Goal: Transaction & Acquisition: Purchase product/service

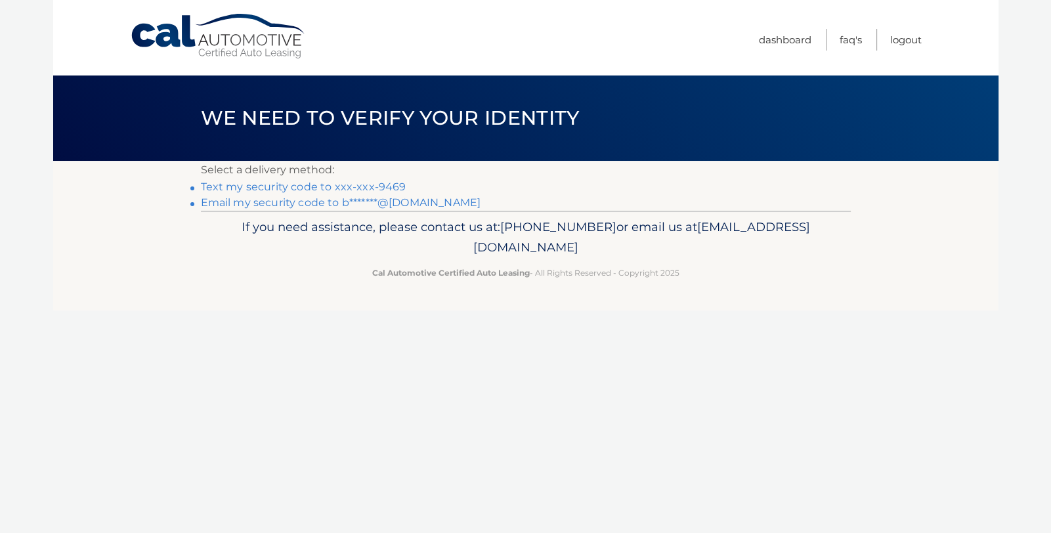
click at [297, 186] on link "Text my security code to xxx-xxx-9469" at bounding box center [303, 186] width 205 height 12
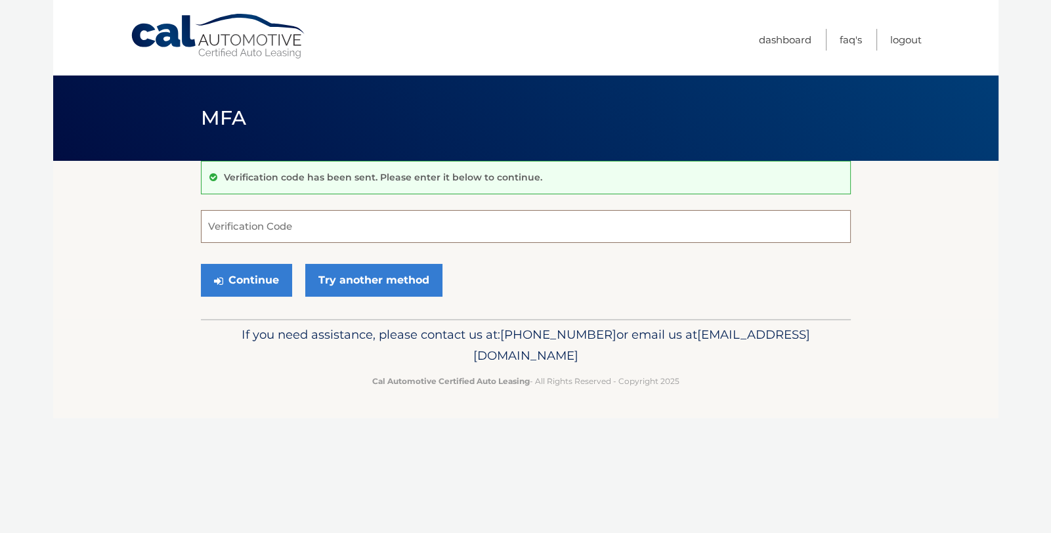
click at [293, 219] on input "Verification Code" at bounding box center [526, 226] width 650 height 33
type input "844079"
click at [201, 264] on button "Continue" at bounding box center [246, 280] width 91 height 33
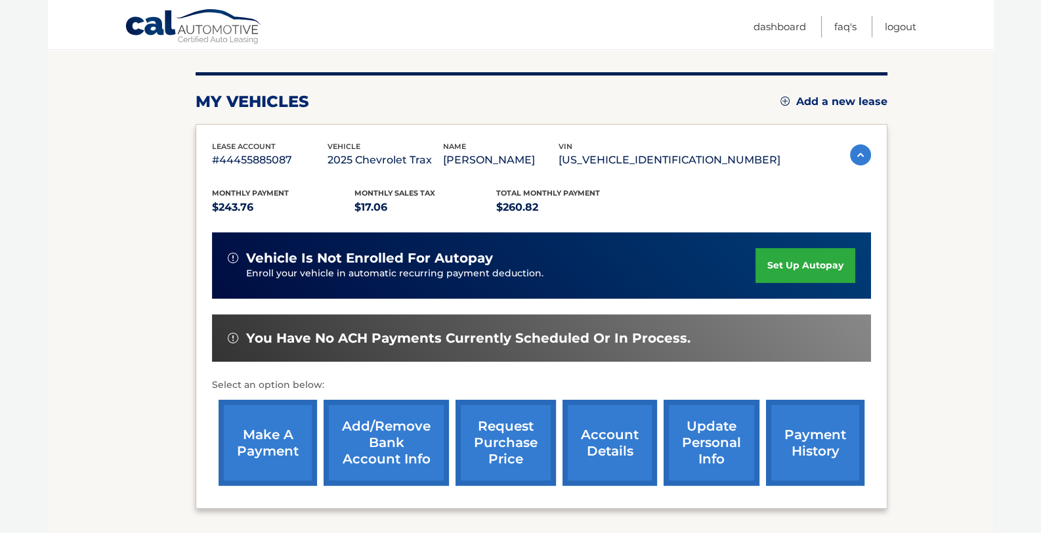
scroll to position [149, 0]
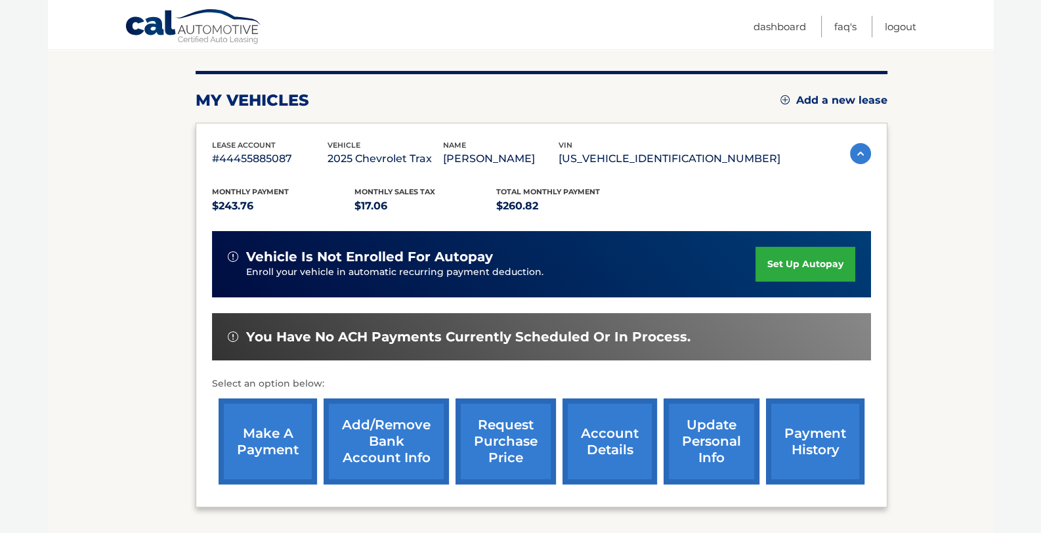
click at [808, 442] on link "payment history" at bounding box center [815, 441] width 98 height 86
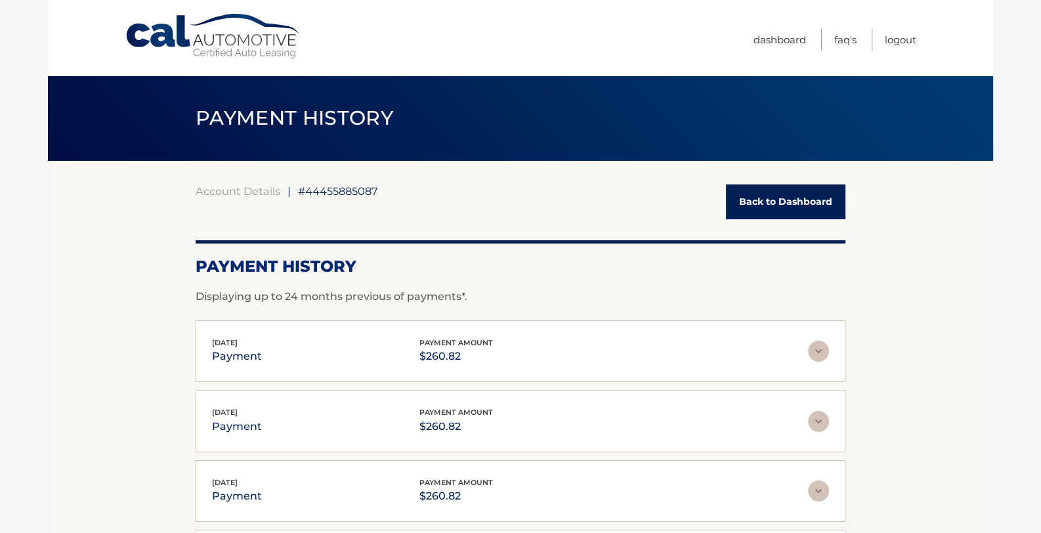
click at [820, 349] on img at bounding box center [818, 351] width 21 height 21
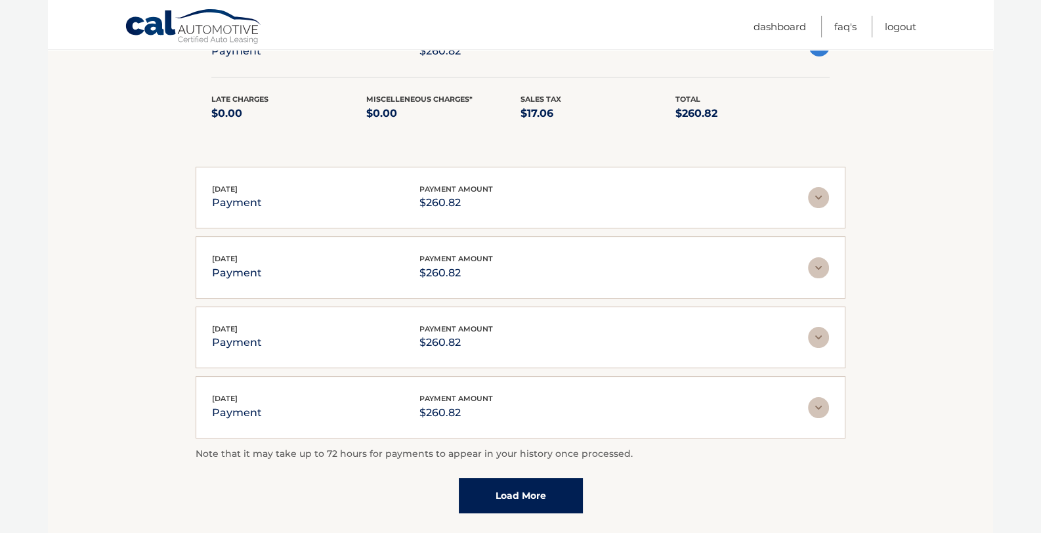
scroll to position [306, 0]
click at [819, 405] on img at bounding box center [818, 406] width 21 height 21
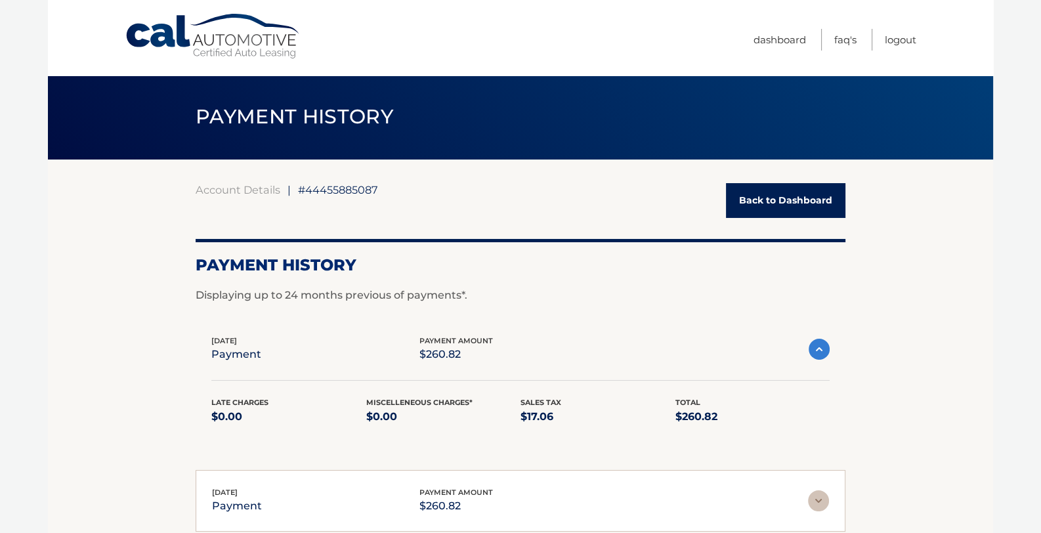
scroll to position [1, 0]
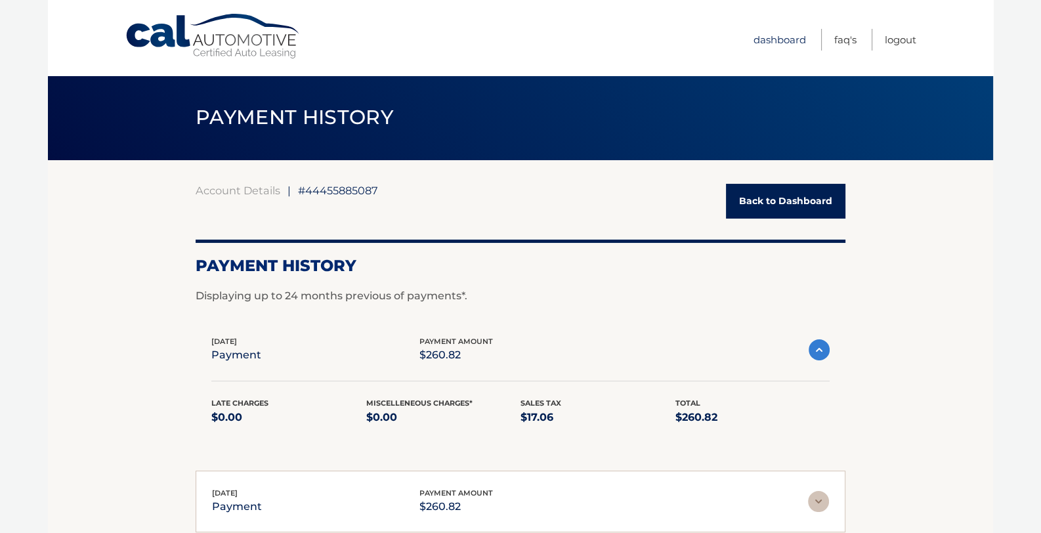
click at [767, 38] on link "Dashboard" at bounding box center [779, 40] width 52 height 22
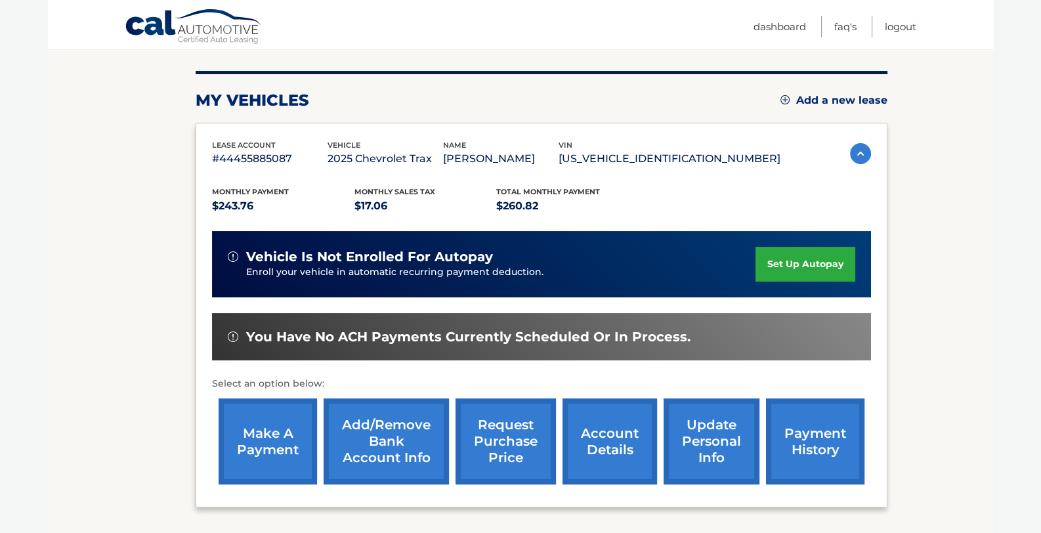
scroll to position [150, 0]
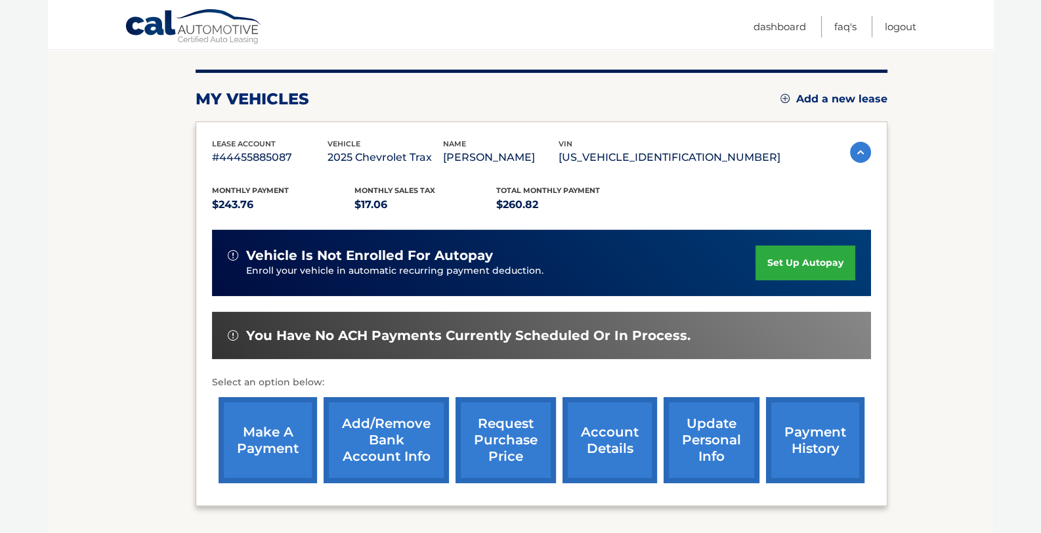
click at [614, 435] on link "account details" at bounding box center [609, 440] width 94 height 86
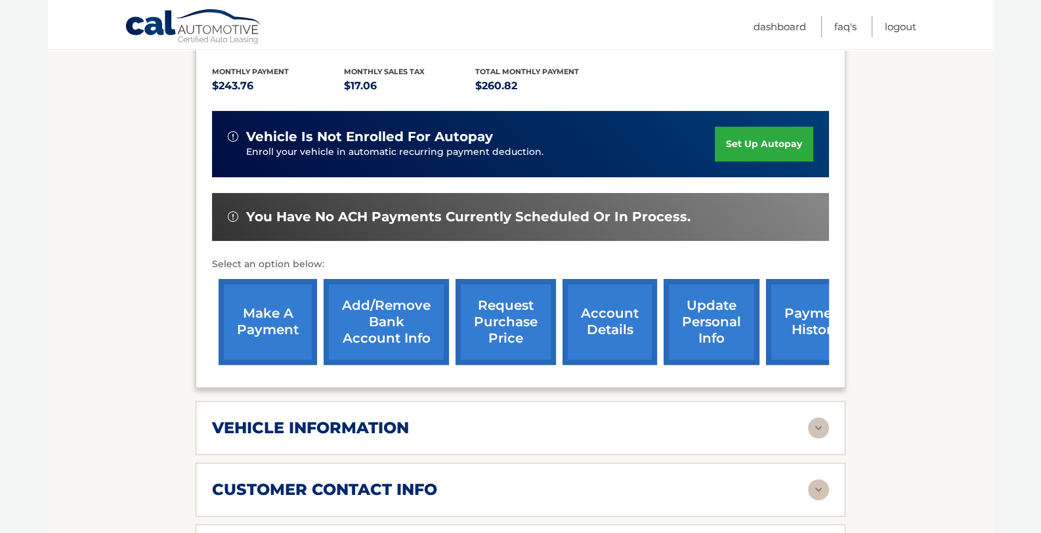
scroll to position [304, 0]
click at [799, 297] on link "payment history" at bounding box center [815, 322] width 98 height 86
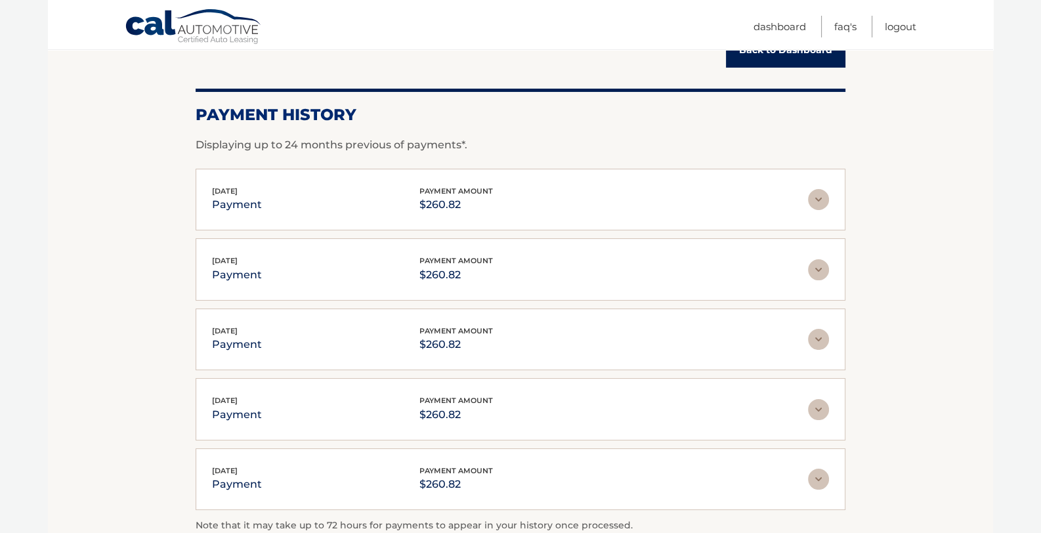
scroll to position [153, 0]
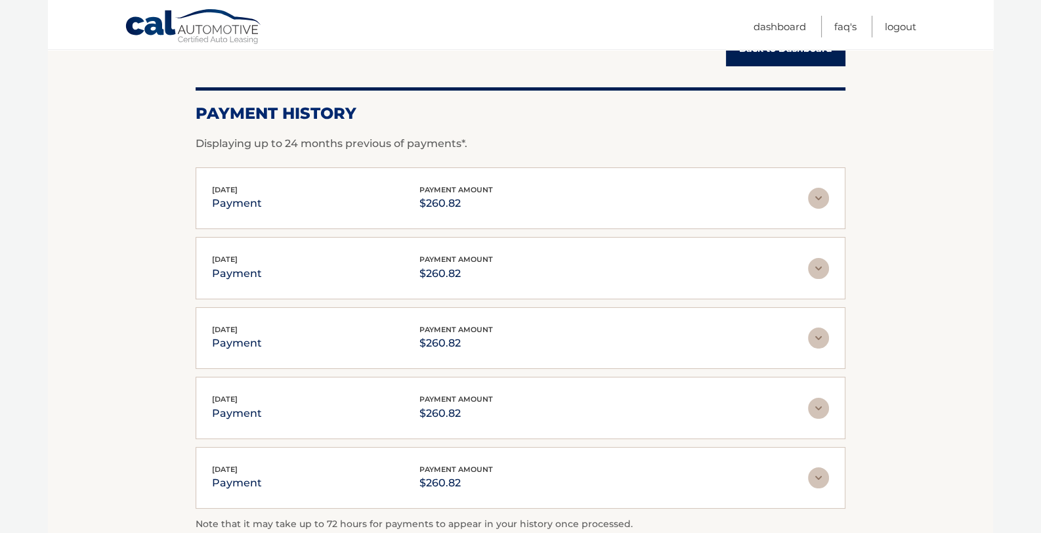
click at [66, 106] on section "Account Details | #44455885087 Back to Dashboard Payment History Displaying up …" at bounding box center [520, 309] width 945 height 602
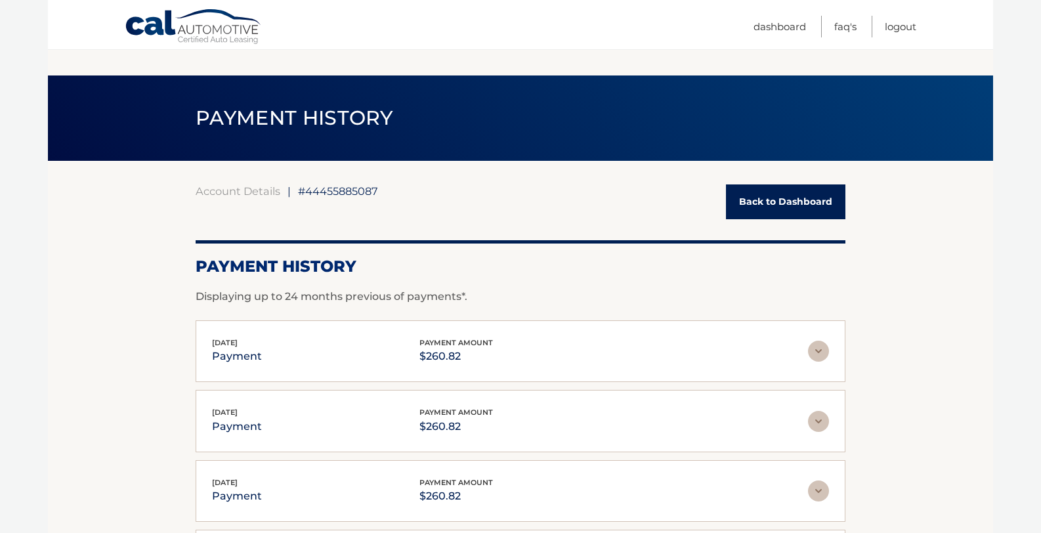
scroll to position [153, 0]
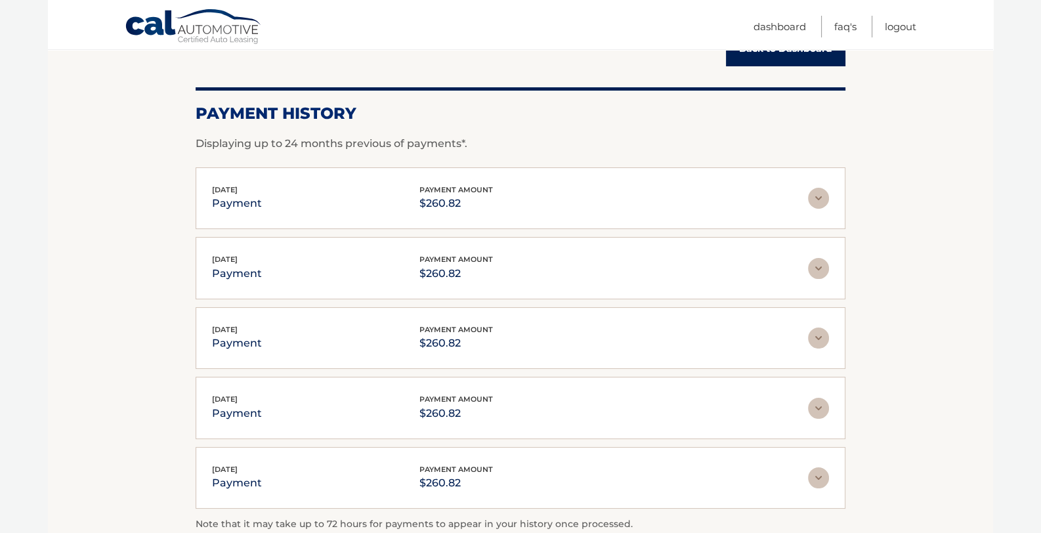
click at [161, 34] on link "Cal Automotive" at bounding box center [194, 28] width 138 height 38
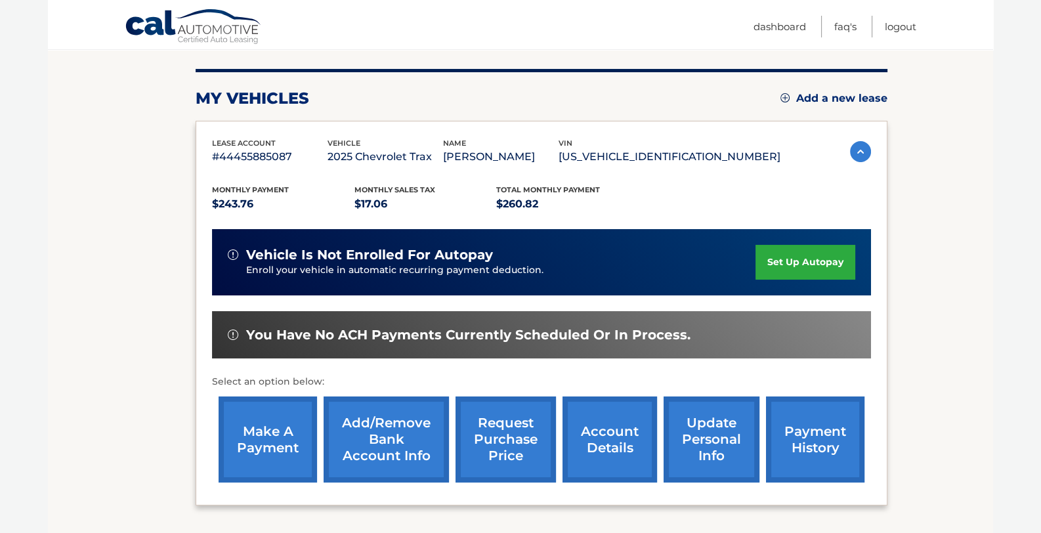
scroll to position [153, 0]
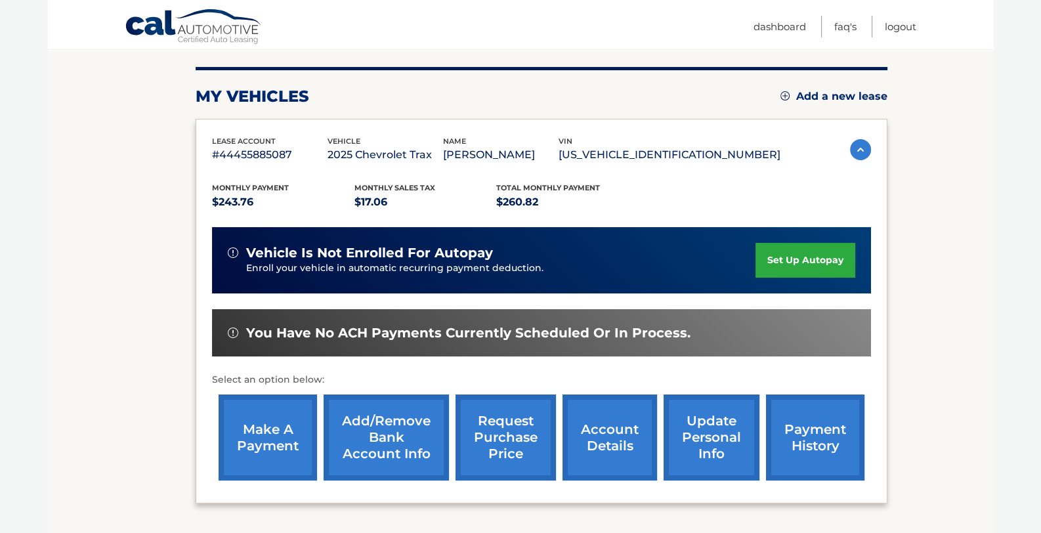
click at [261, 442] on link "make a payment" at bounding box center [268, 437] width 98 height 86
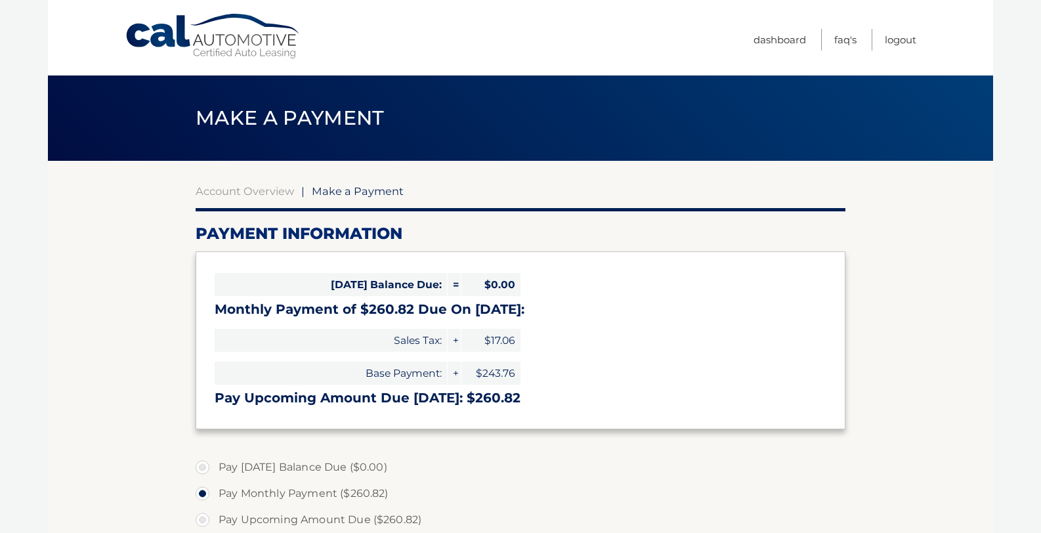
select select "M2RiNmY4YjQtY2FlYS00MmZiLWFjOTQtMDcwNmRhNmJhNzc4"
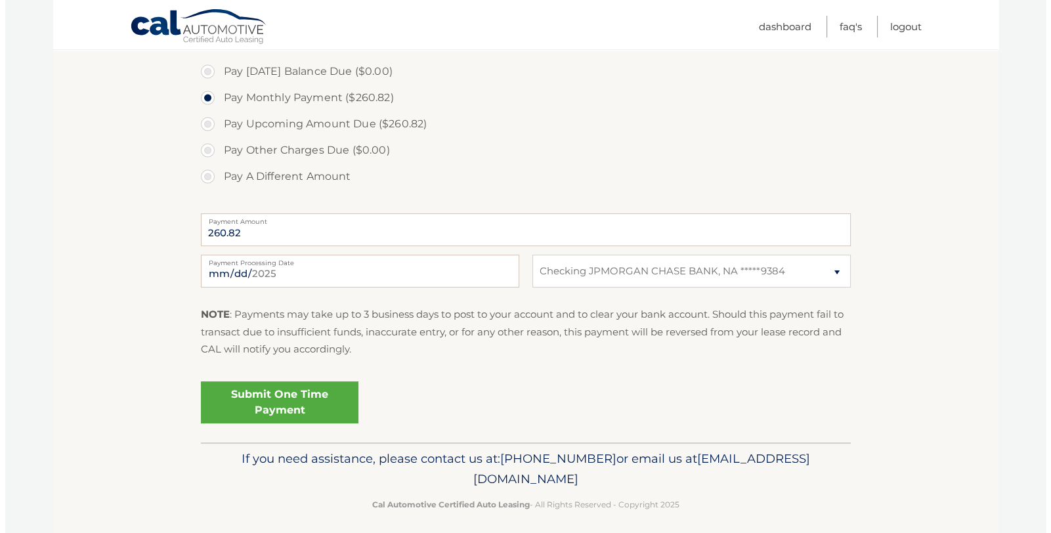
scroll to position [404, 0]
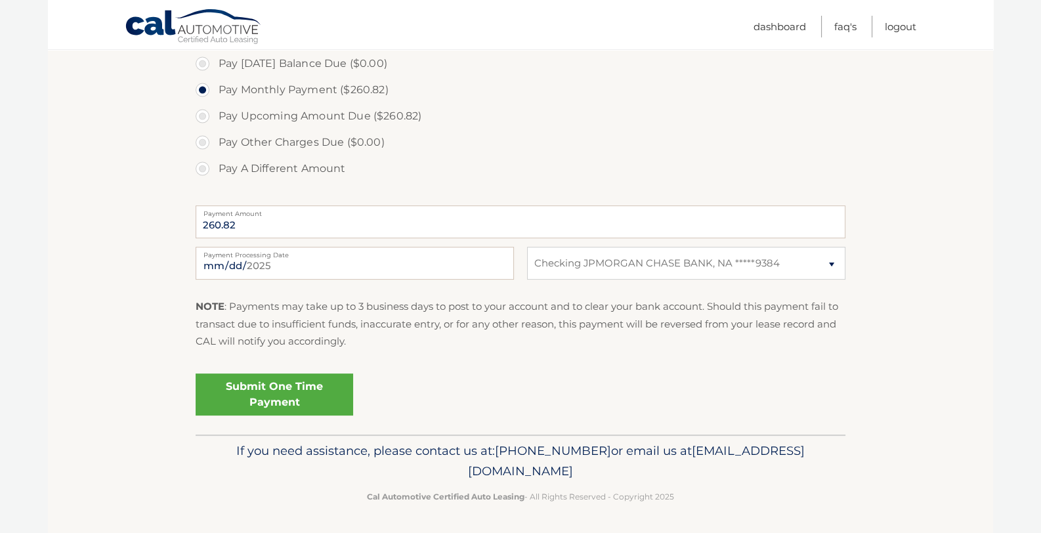
click at [279, 400] on link "Submit One Time Payment" at bounding box center [274, 394] width 157 height 42
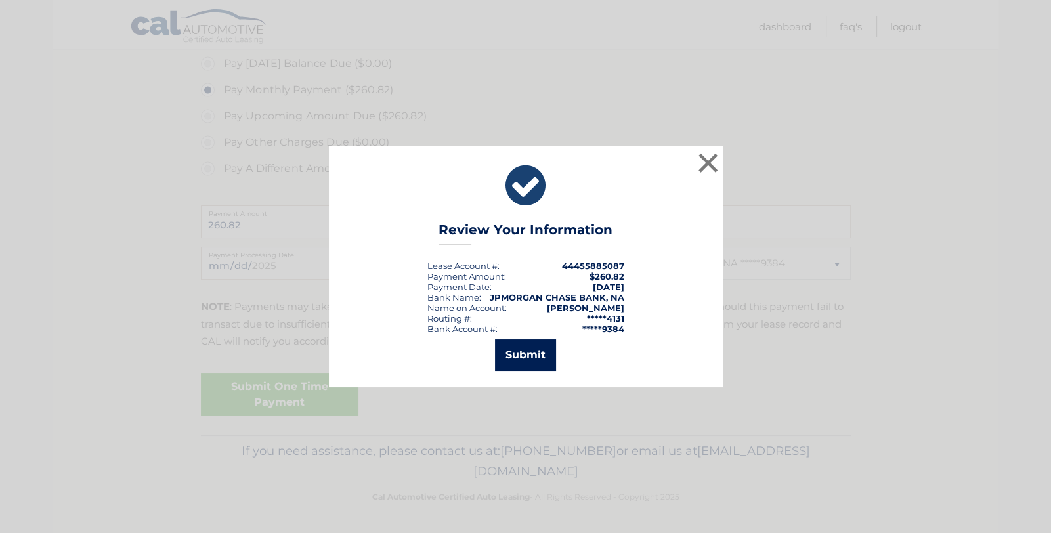
click at [520, 359] on button "Submit" at bounding box center [525, 354] width 61 height 31
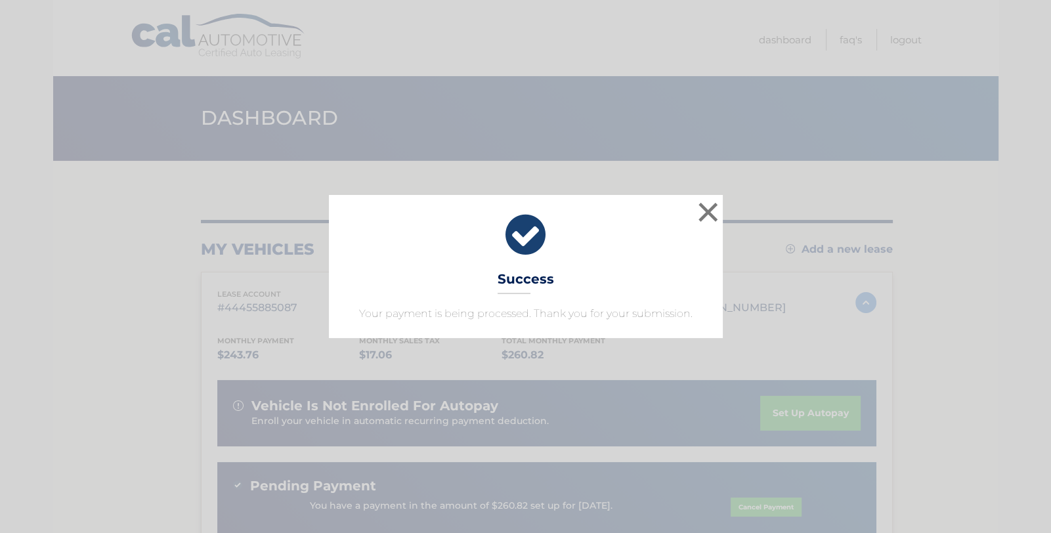
click at [112, 253] on div "× Success Your payment is being processed. Thank you for your submission." at bounding box center [525, 266] width 1040 height 143
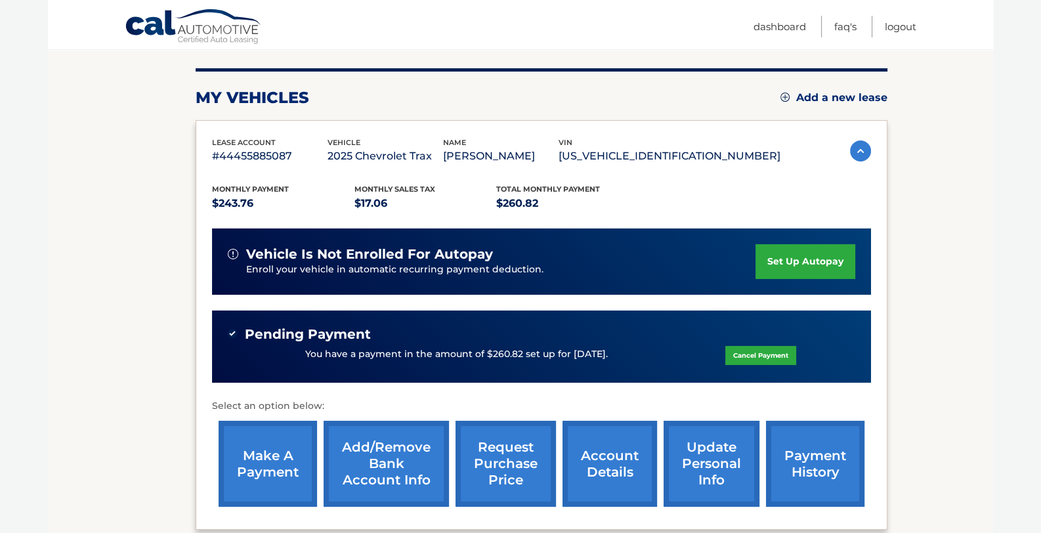
scroll to position [153, 0]
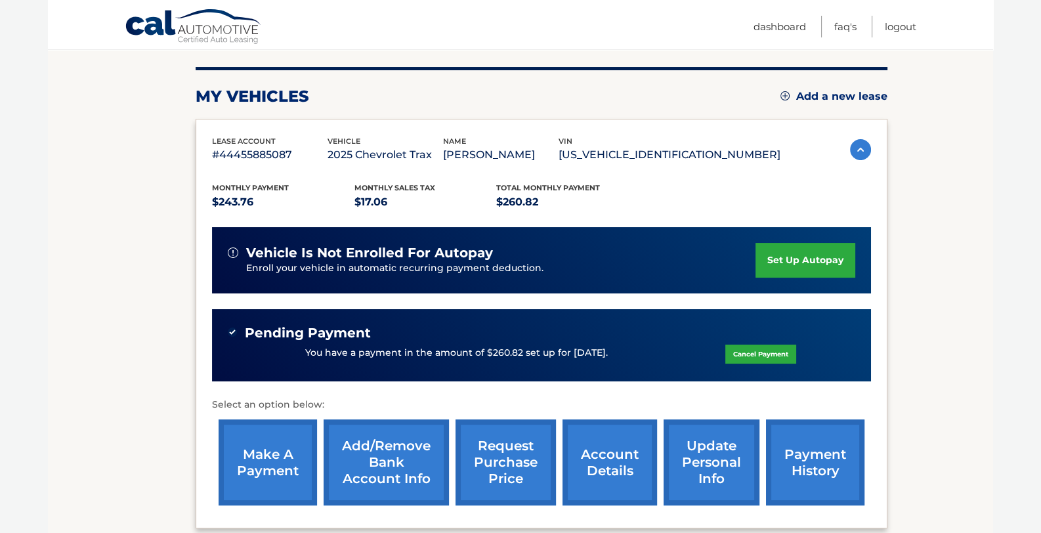
click at [814, 464] on link "payment history" at bounding box center [815, 462] width 98 height 86
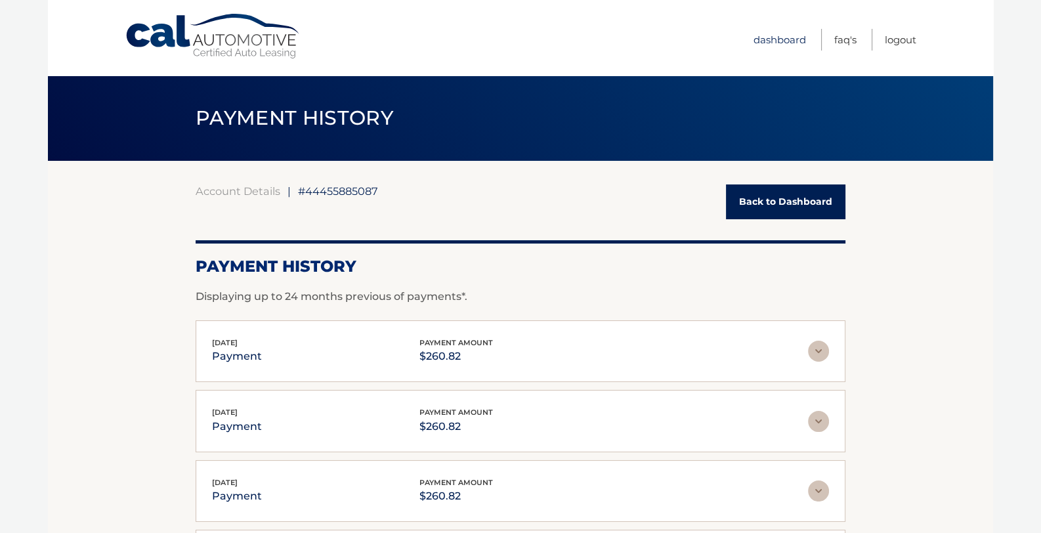
click at [777, 41] on link "Dashboard" at bounding box center [779, 40] width 52 height 22
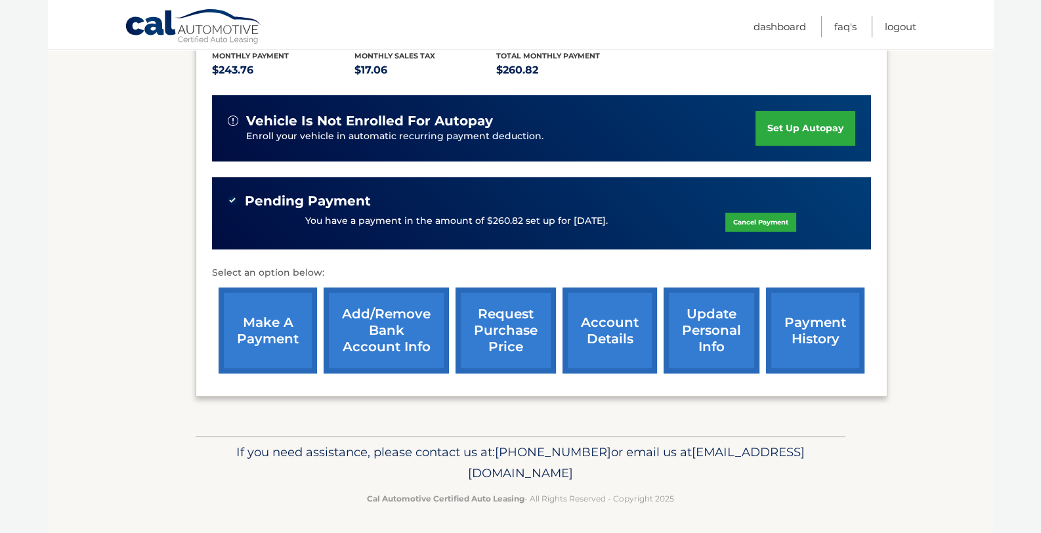
scroll to position [285, 0]
click at [797, 338] on link "payment history" at bounding box center [815, 330] width 98 height 86
